Goal: Check status

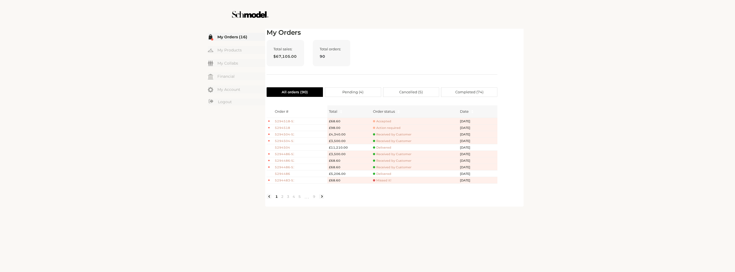
click at [637, 0] on header at bounding box center [367, 14] width 735 height 29
click at [606, 203] on div "☰ My Orders (16) My Products My Collabs Dashboard Financial My Account Logout I…" at bounding box center [367, 136] width 735 height 272
click at [597, 42] on div "☰ My Orders (16) My Products My Collabs Dashboard Financial My Account Logout I…" at bounding box center [367, 136] width 735 height 272
drag, startPoint x: 597, startPoint y: 42, endPoint x: 600, endPoint y: 40, distance: 3.5
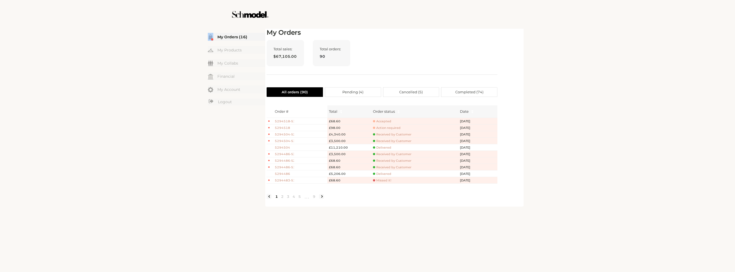
click at [597, 42] on div "☰ My Orders (16) My Products My Collabs Dashboard Financial My Account Logout I…" at bounding box center [367, 136] width 735 height 272
drag, startPoint x: 499, startPoint y: 104, endPoint x: 493, endPoint y: 94, distance: 12.0
click at [500, 104] on div "My Orders Total sales: $67,105.00 Total orders: 90 All orders ( 90 ) Pending ( …" at bounding box center [395, 117] width 256 height 176
click at [390, 132] on span "Received by Customer" at bounding box center [392, 134] width 39 height 4
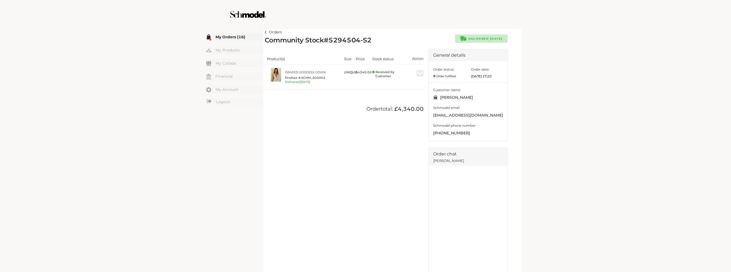
click at [266, 32] on img at bounding box center [266, 32] width 2 height 3
